Goal: Task Accomplishment & Management: Use online tool/utility

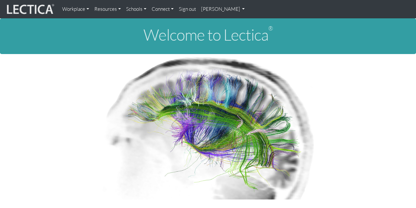
click at [211, 10] on link "[PERSON_NAME]" at bounding box center [223, 9] width 49 height 13
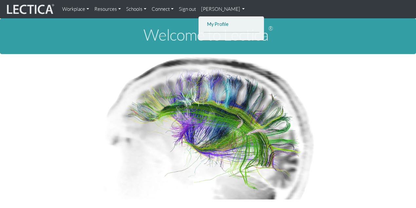
click at [211, 24] on link "My Profile" at bounding box center [231, 24] width 52 height 8
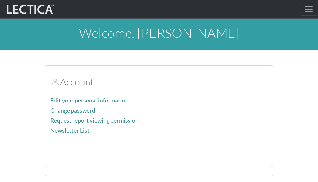
click at [174, 90] on div "Account Edit your personal information Change password Request report viewing p…" at bounding box center [158, 116] width 227 height 101
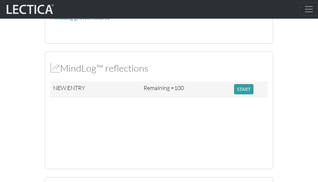
scroll to position [456, 0]
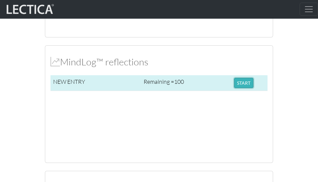
click at [246, 82] on button "START" at bounding box center [243, 83] width 19 height 10
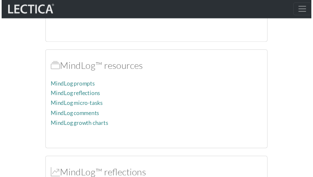
scroll to position [304, 0]
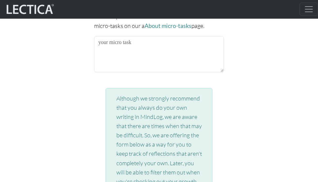
scroll to position [977, 0]
